Goal: Ask a question: Seek information or help from site administrators or community

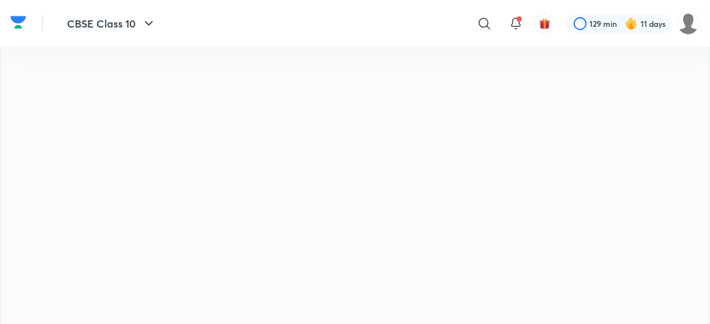
scroll to position [39, 0]
